Goal: Task Accomplishment & Management: Complete application form

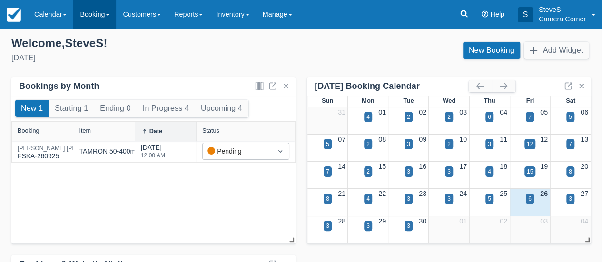
click at [97, 12] on link "Booking" at bounding box center [94, 14] width 43 height 29
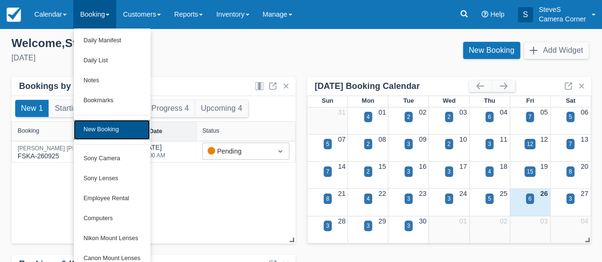
click at [98, 128] on link "New Booking" at bounding box center [112, 130] width 76 height 20
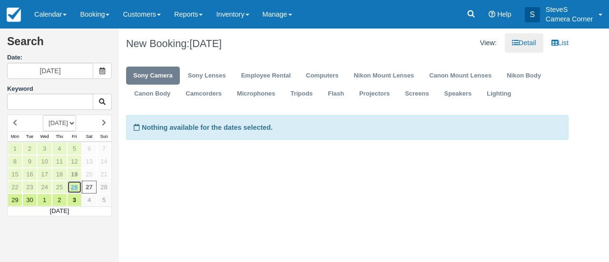
click at [76, 184] on link "26" at bounding box center [74, 187] width 15 height 13
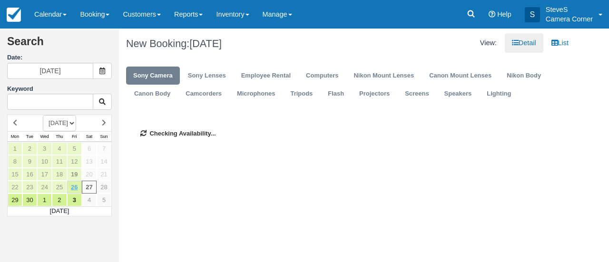
type input "09/26/25"
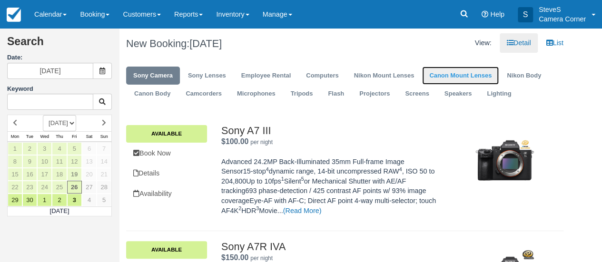
click at [458, 71] on link "Canon Mount Lenses" at bounding box center [460, 76] width 77 height 19
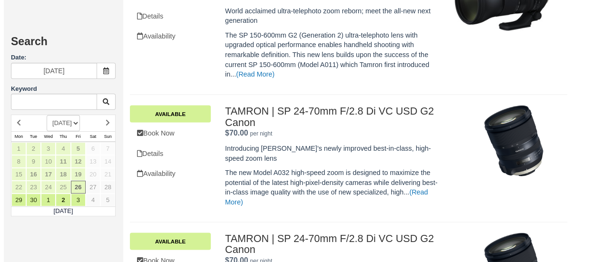
scroll to position [809, 0]
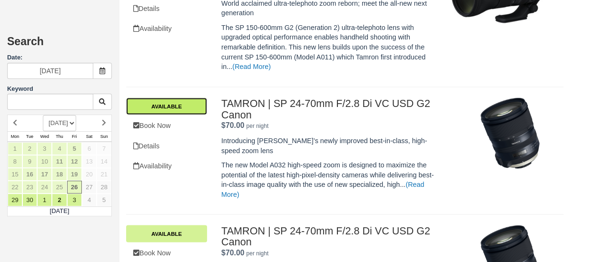
click at [187, 103] on link "Available" at bounding box center [166, 106] width 81 height 17
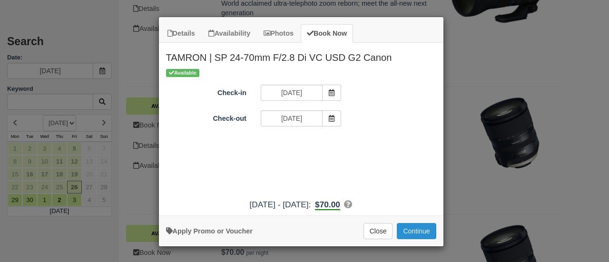
click at [416, 228] on button "Continue" at bounding box center [416, 231] width 39 height 16
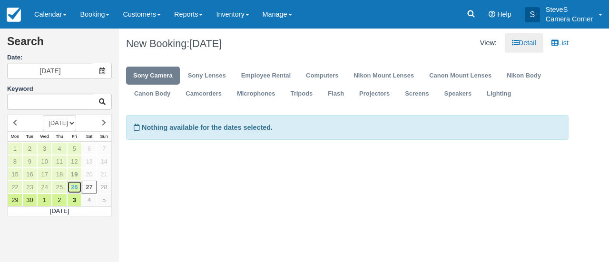
click at [74, 183] on link "26" at bounding box center [74, 187] width 15 height 13
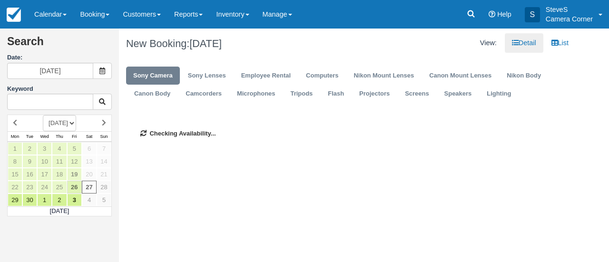
type input "09/26/25"
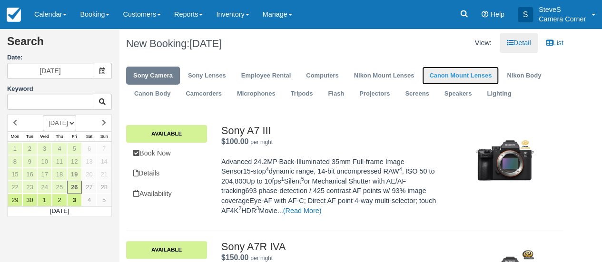
click at [438, 75] on link "Canon Mount Lenses" at bounding box center [460, 76] width 77 height 19
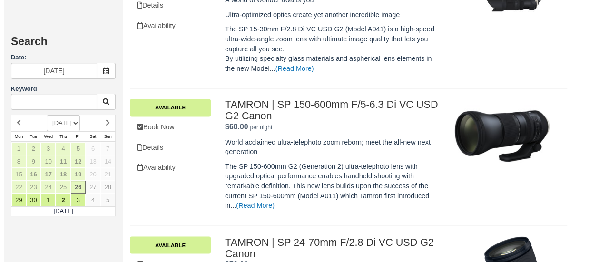
scroll to position [714, 0]
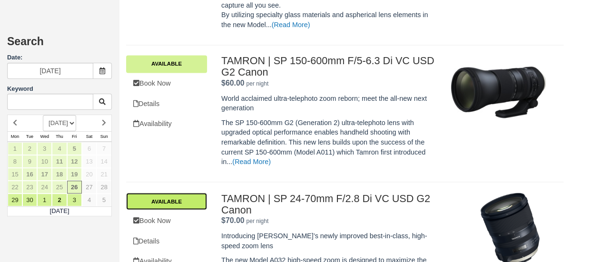
click at [147, 198] on link "Available" at bounding box center [166, 201] width 81 height 17
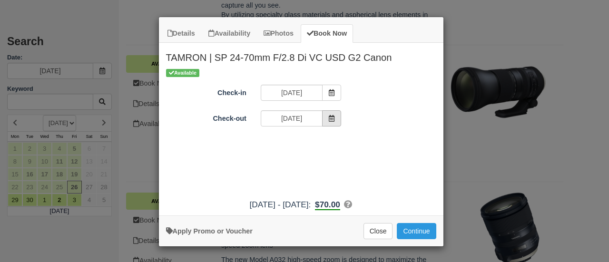
click at [329, 119] on icon "Item Modal" at bounding box center [331, 118] width 7 height 7
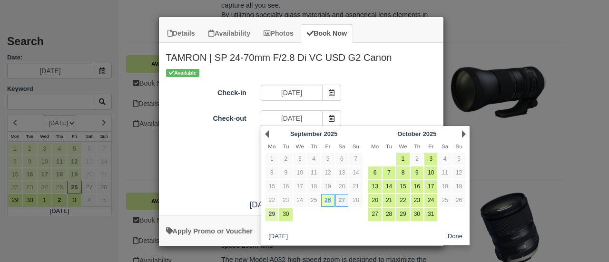
click at [271, 214] on link "29" at bounding box center [272, 214] width 13 height 13
type input "09/29/25"
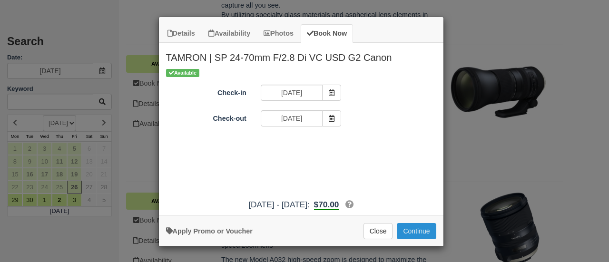
click at [414, 231] on button "Continue" at bounding box center [416, 231] width 39 height 16
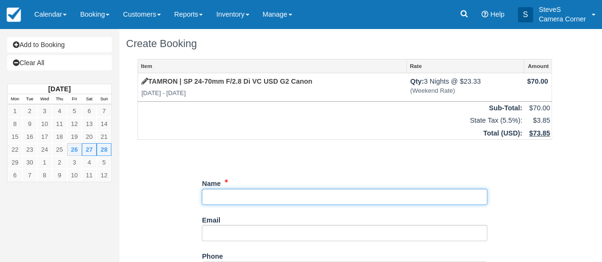
click at [261, 201] on input "Name" at bounding box center [345, 197] width 286 height 16
drag, startPoint x: 332, startPoint y: 201, endPoint x: 140, endPoint y: 192, distance: 192.5
click at [145, 197] on div "Item Rate Amount TAMRON | SP 24-70mm F/2.8 Di VC USD G2 Canon Fri Sep 26 2025 -…" at bounding box center [345, 250] width 438 height 382
type input "v"
type input "[PERSON_NAME]"
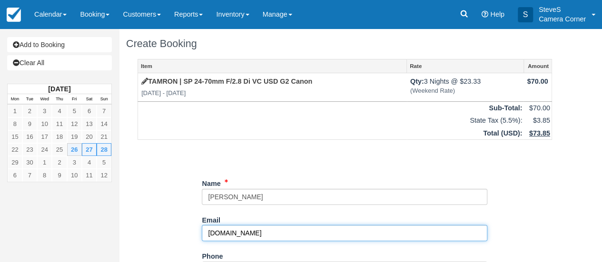
type input "leahhuffPhotography.com"
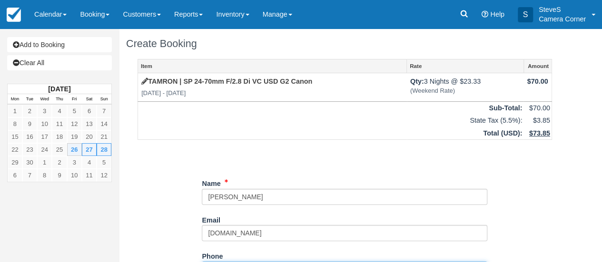
scroll to position [15, 0]
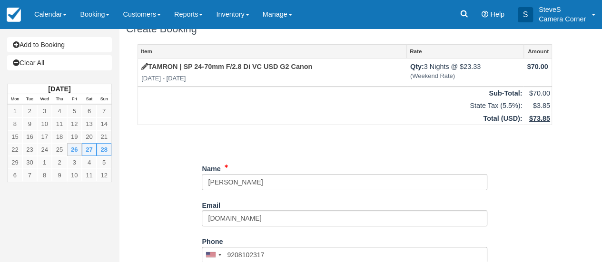
type input "(920) 810-2317"
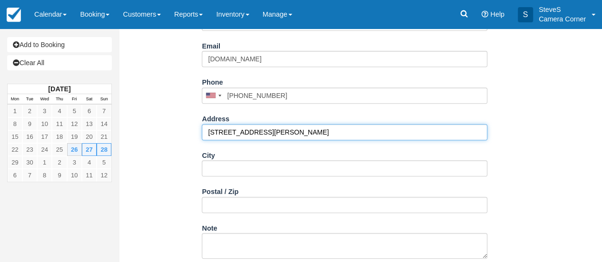
type input "[STREET_ADDRESS][PERSON_NAME]"
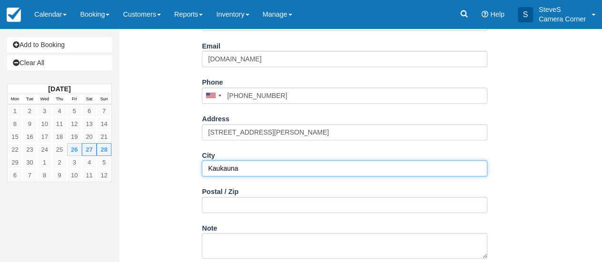
type input "Kaukauna"
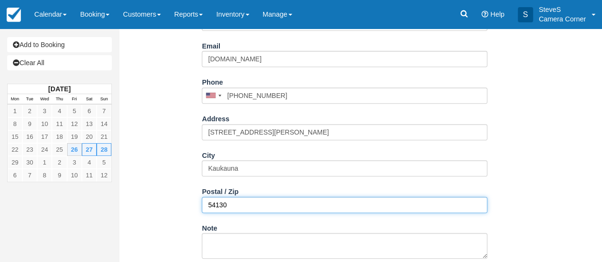
type input "54130"
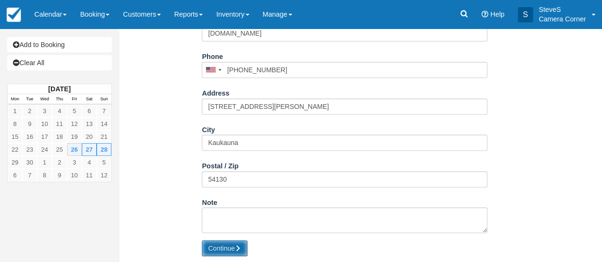
click at [218, 250] on button "Continue" at bounding box center [225, 248] width 46 height 16
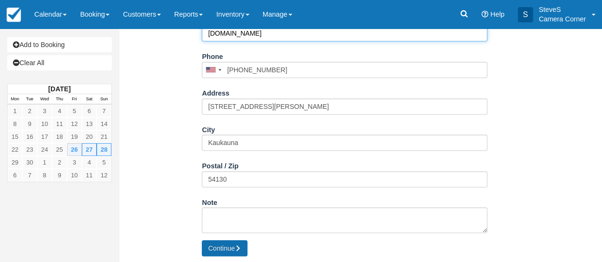
scroll to position [129, 0]
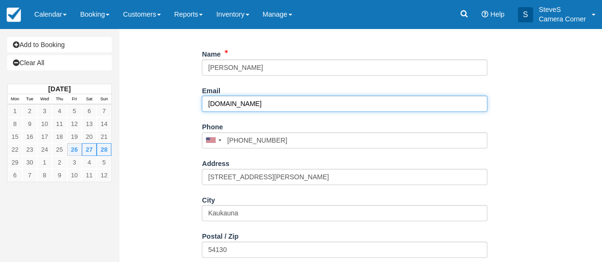
click at [269, 103] on input "leahhuffPhotography.com" at bounding box center [345, 104] width 286 height 16
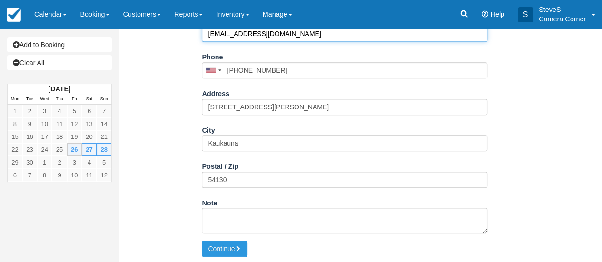
scroll to position [200, 0]
type input "leahhuffPhotography@gmail.com"
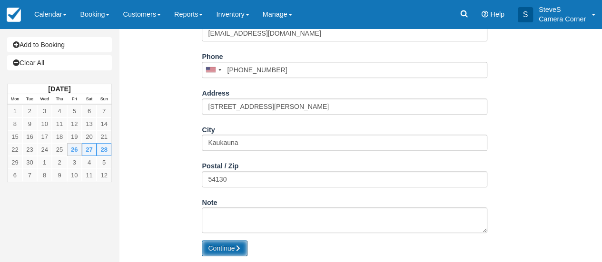
click at [229, 247] on button "Continue" at bounding box center [225, 248] width 46 height 16
type input "+19208102317"
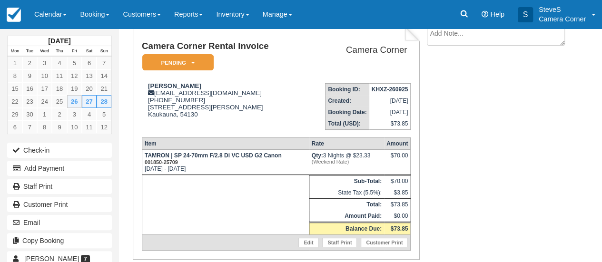
scroll to position [93, 0]
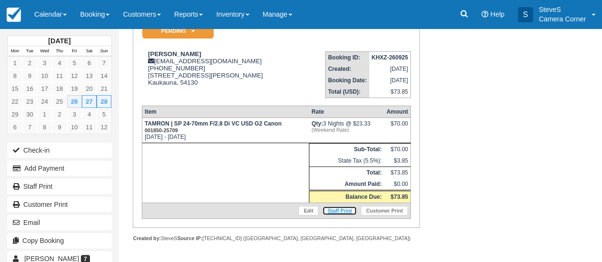
click at [335, 211] on link "Staff Print" at bounding box center [339, 211] width 35 height 10
